Goal: Task Accomplishment & Management: Manage account settings

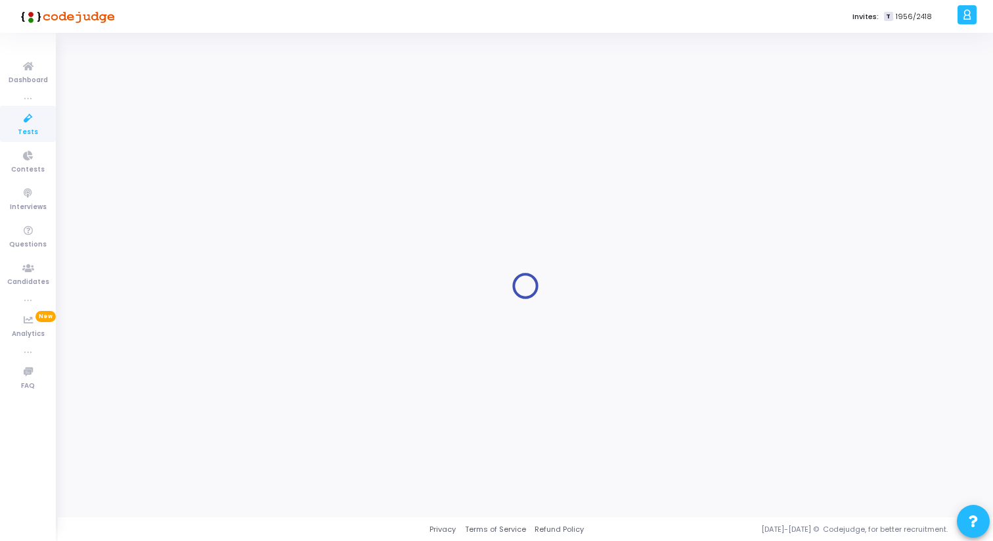
type input "12 pm [DATE] - Titan Engineering Intern 2026"
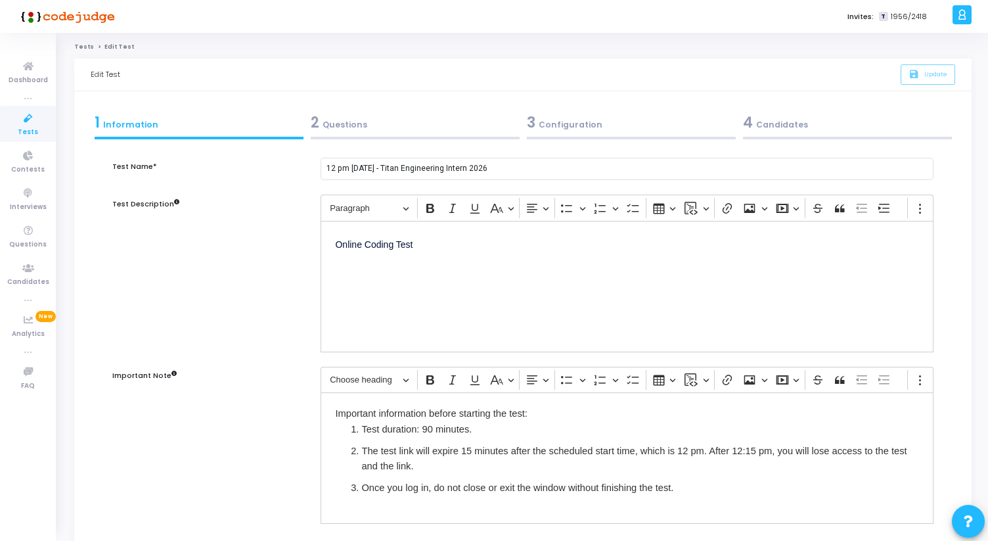
click at [83, 47] on link "Tests" at bounding box center [84, 47] width 20 height 8
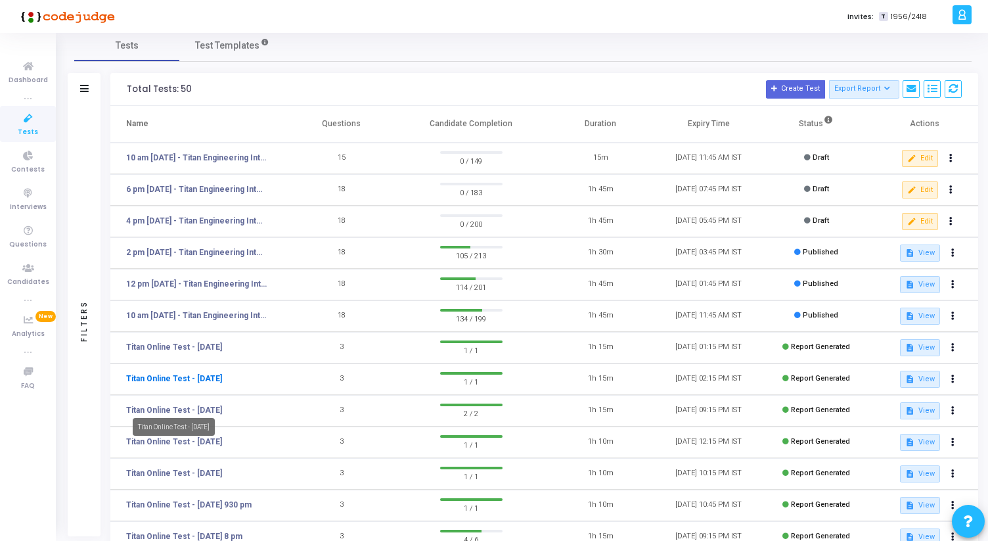
scroll to position [21, 0]
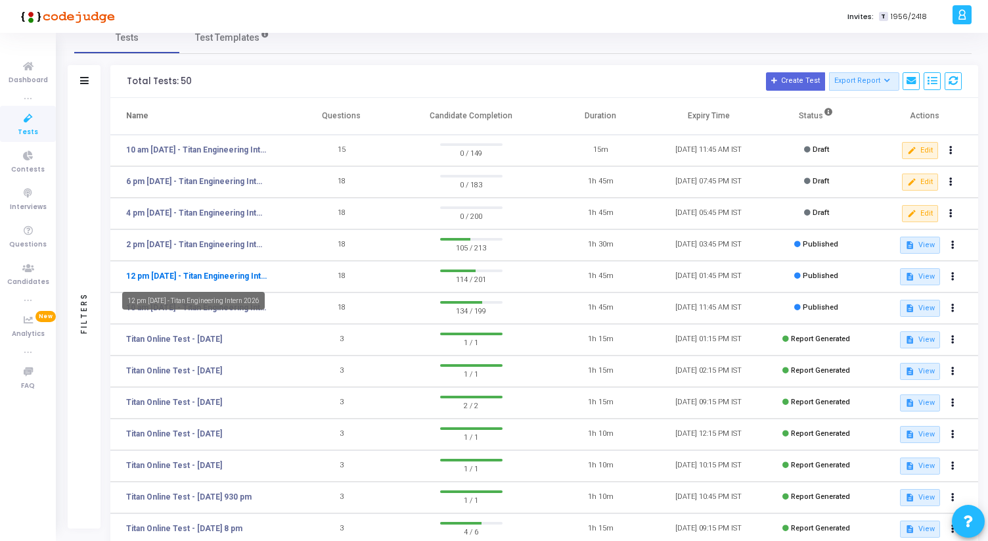
click at [207, 275] on link "12 pm [DATE] - Titan Engineering Intern 2026" at bounding box center [196, 276] width 141 height 12
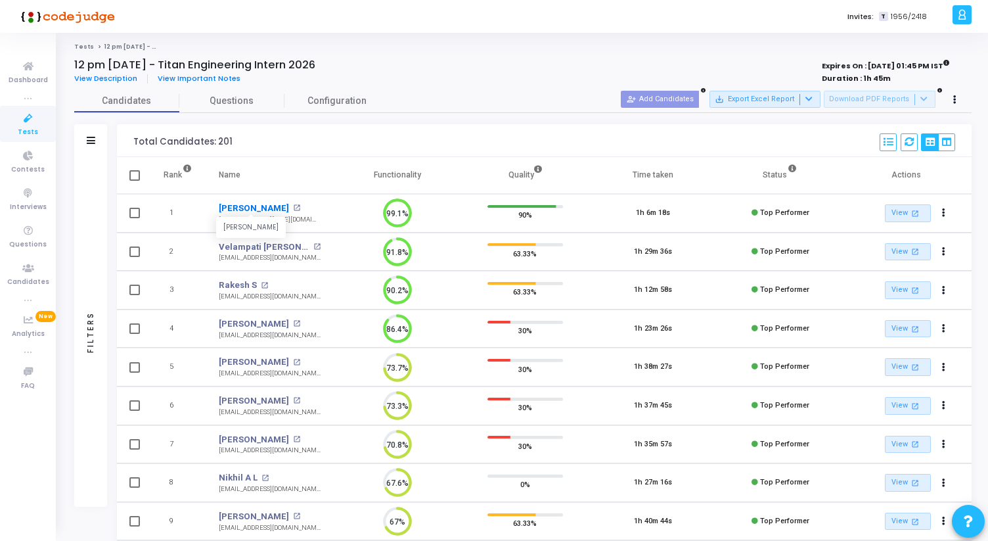
click at [246, 212] on link "[PERSON_NAME]" at bounding box center [254, 208] width 70 height 13
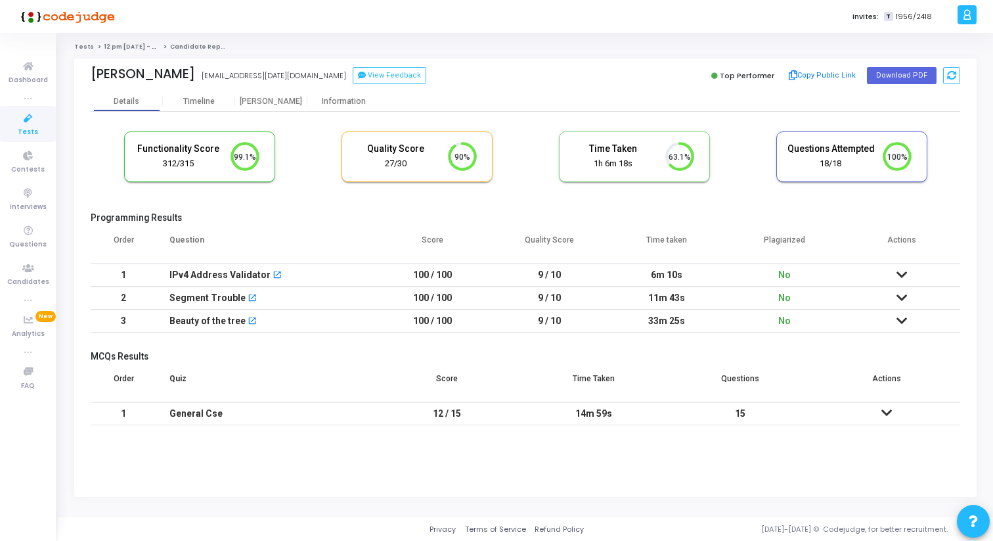
drag, startPoint x: 767, startPoint y: 237, endPoint x: 804, endPoint y: 236, distance: 36.8
click at [804, 236] on th "Plagiarized" at bounding box center [785, 245] width 118 height 37
click at [901, 271] on icon at bounding box center [902, 274] width 11 height 9
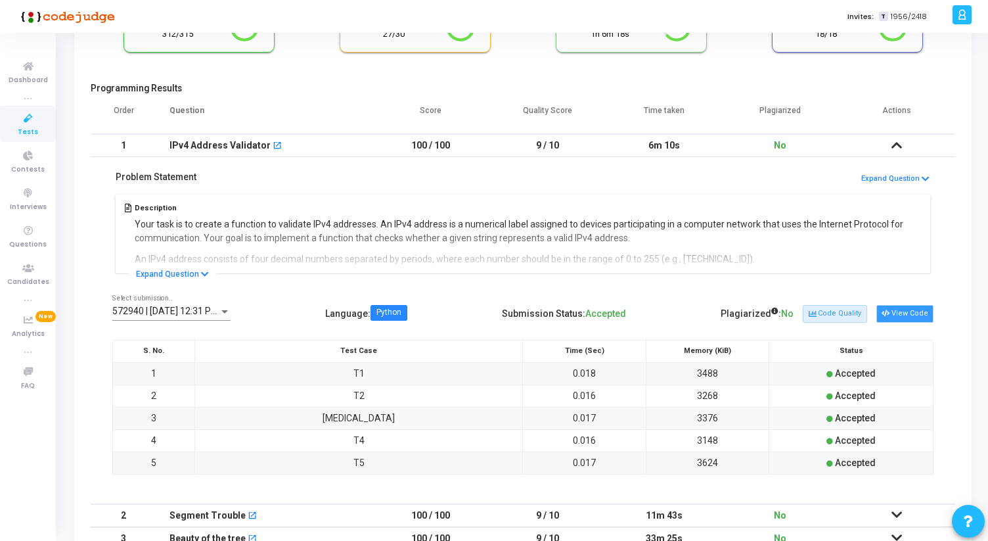
click at [912, 319] on button "View Code" at bounding box center [904, 313] width 57 height 17
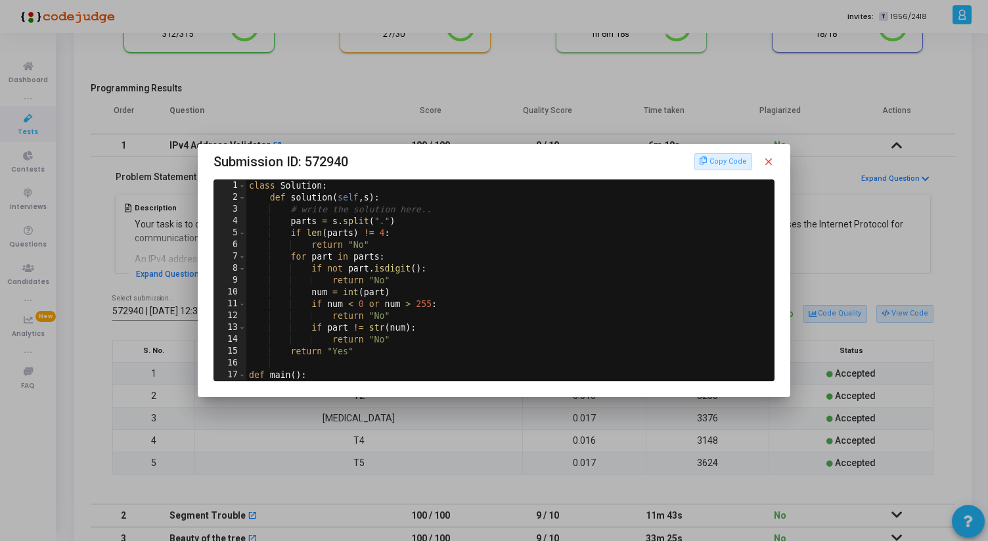
click at [771, 163] on mat-icon "close" at bounding box center [769, 162] width 12 height 12
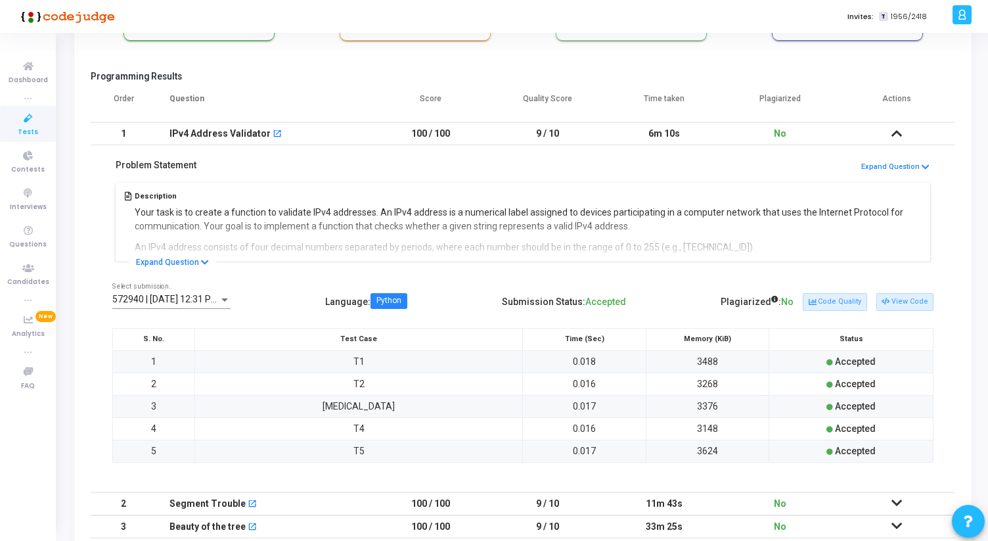
scroll to position [135, 0]
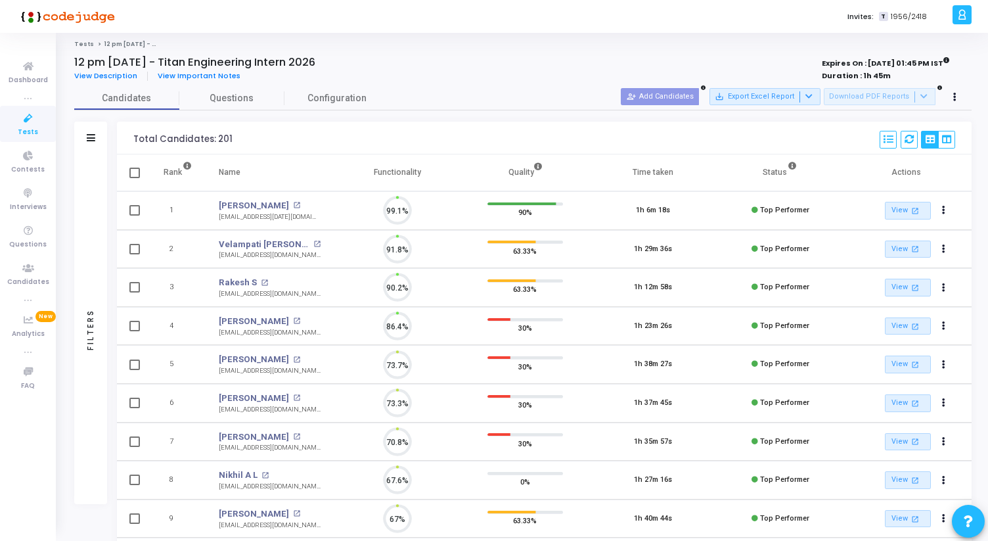
scroll to position [6, 6]
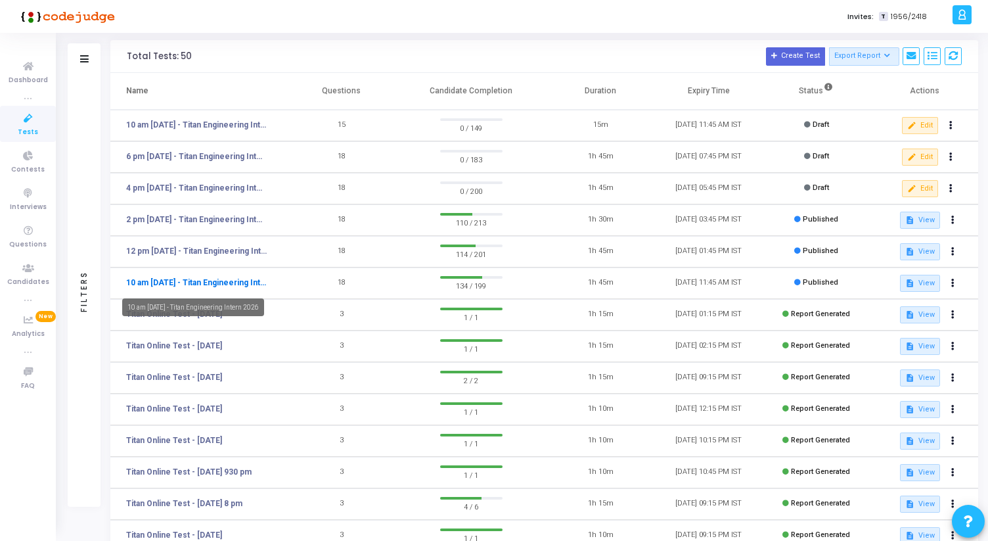
click at [192, 285] on link "10 am [DATE] - Titan Engineering Intern 2026" at bounding box center [196, 283] width 141 height 12
